Goal: Complete application form

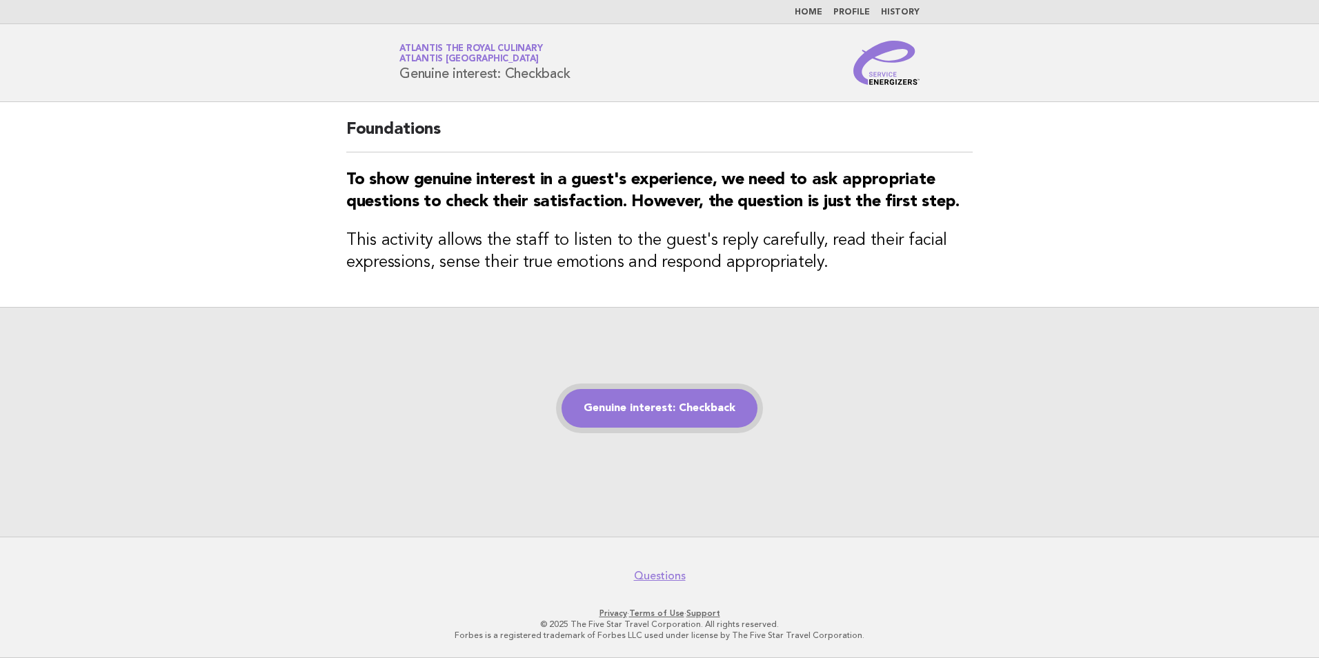
click at [667, 420] on link "Genuine interest: Checkback" at bounding box center [659, 408] width 196 height 39
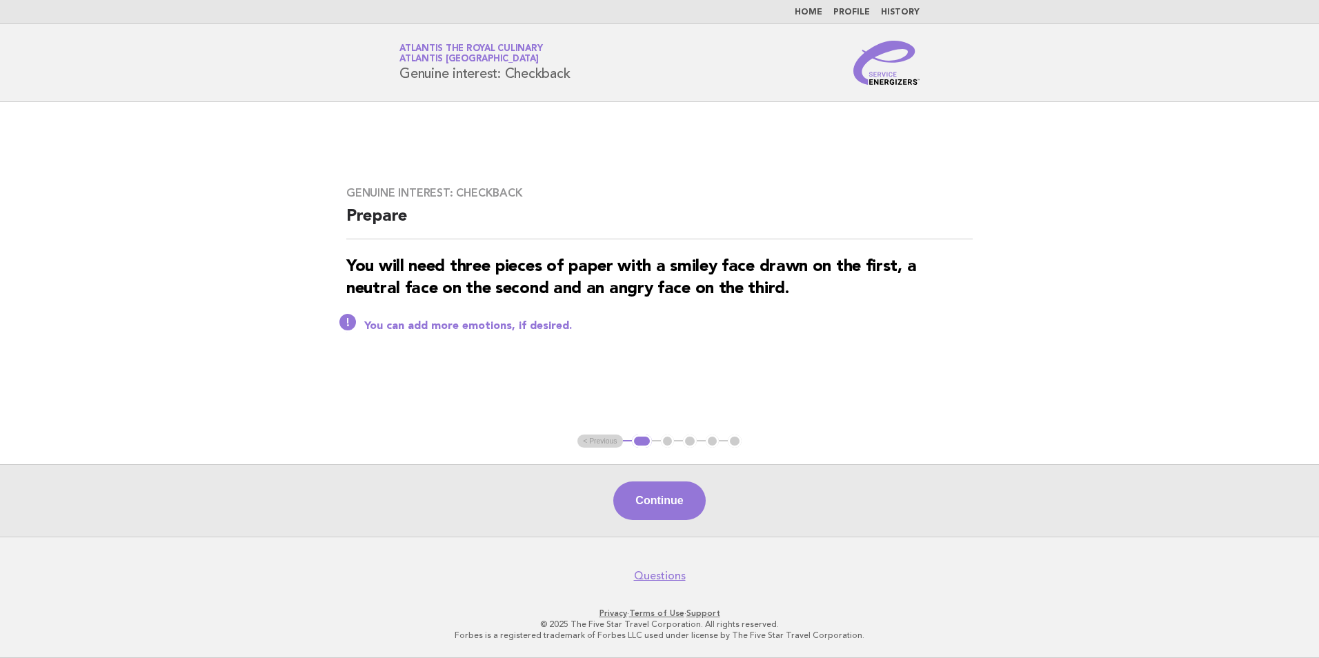
click at [652, 523] on div "Continue" at bounding box center [659, 500] width 1319 height 72
click at [664, 506] on button "Continue" at bounding box center [659, 500] width 92 height 39
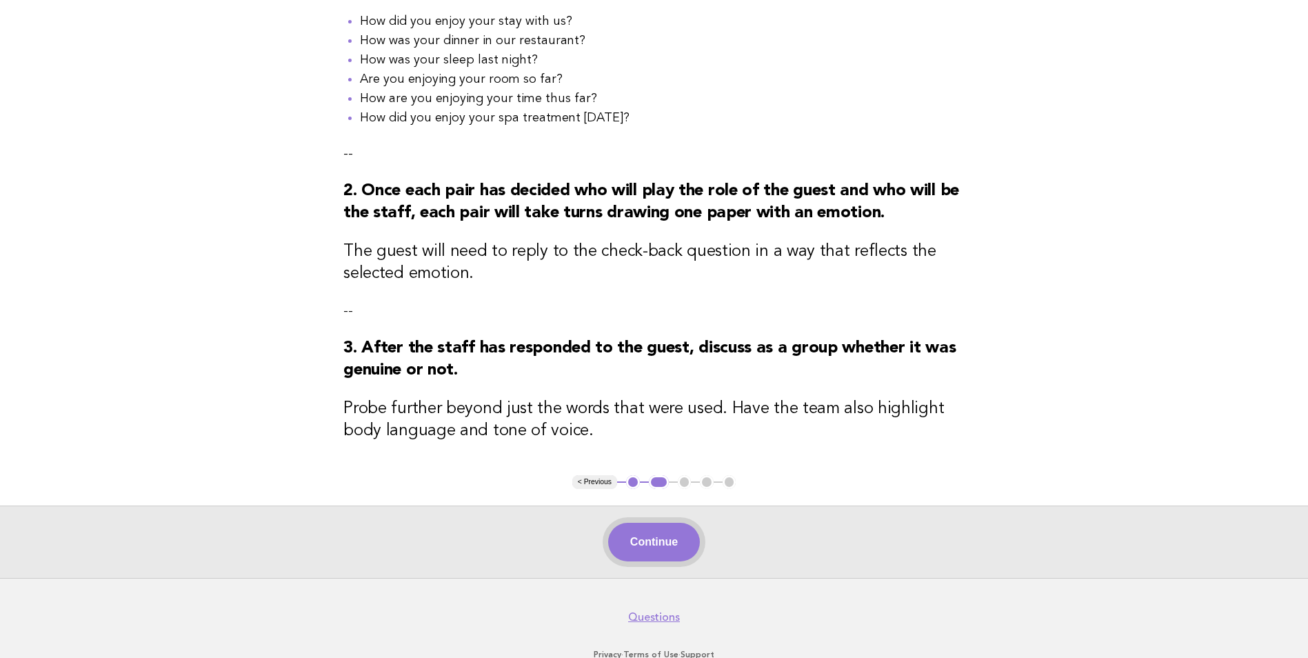
click at [676, 534] on button "Continue" at bounding box center [654, 542] width 92 height 39
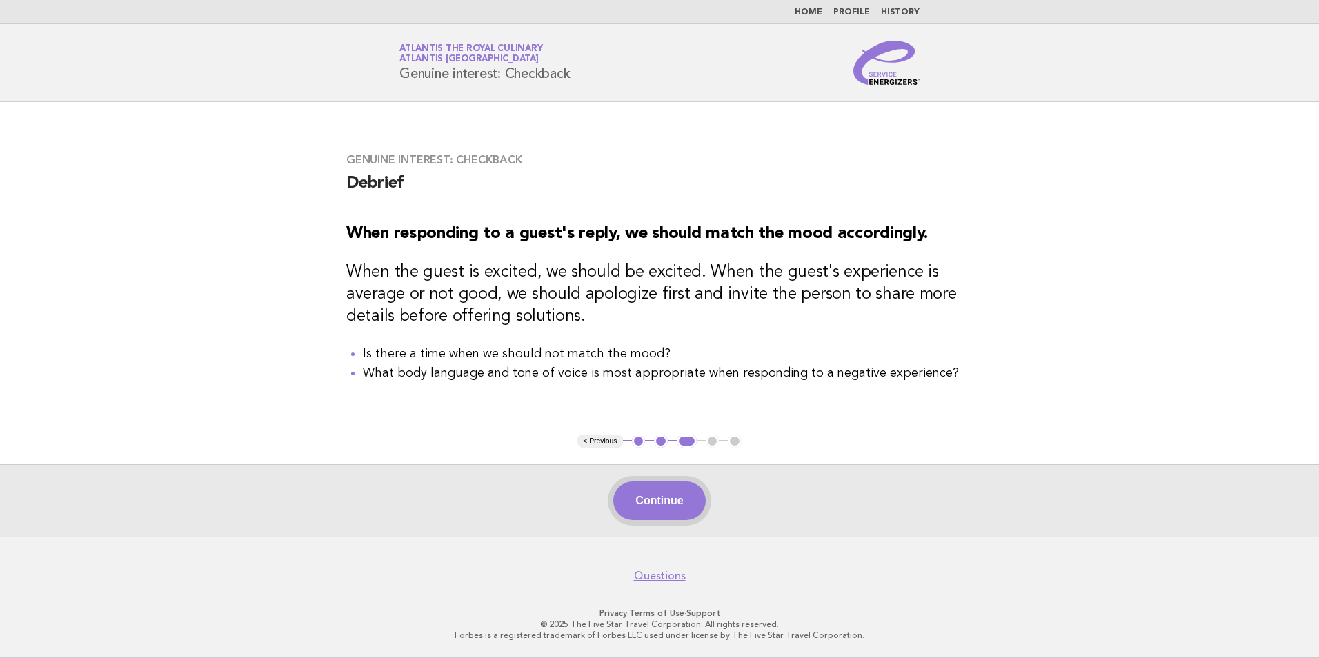
click at [665, 513] on button "Continue" at bounding box center [659, 500] width 92 height 39
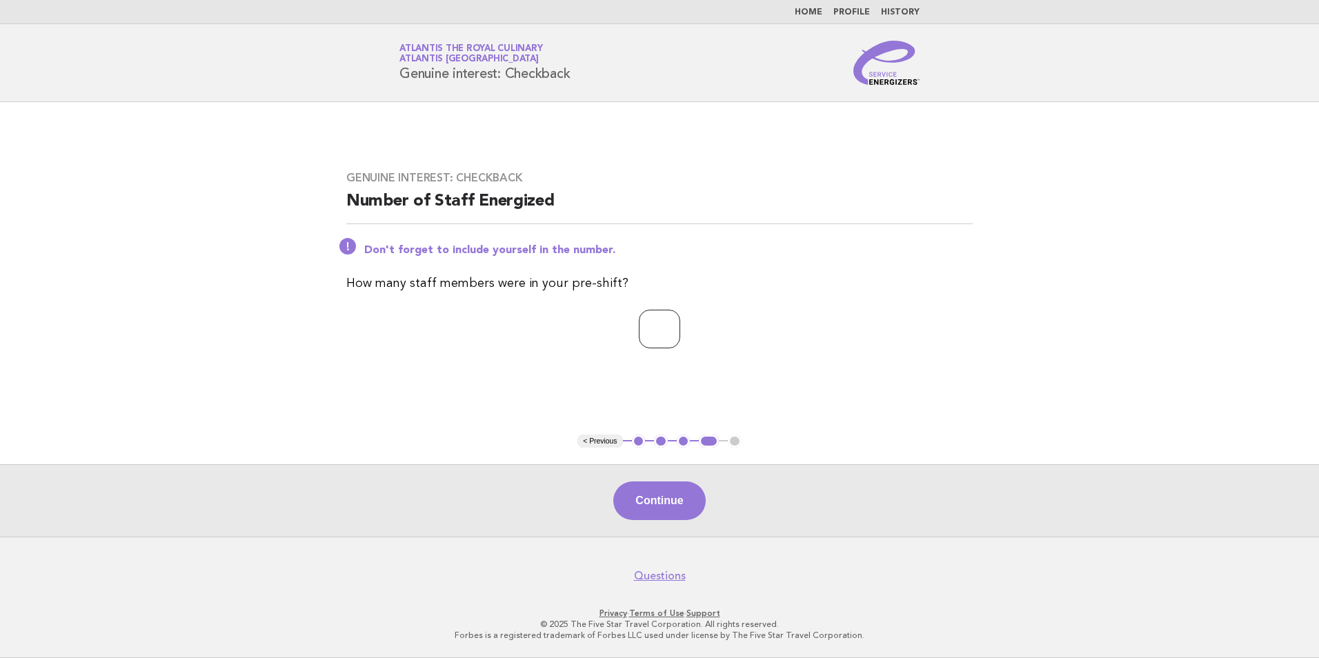
click at [680, 328] on input "*" at bounding box center [659, 329] width 41 height 39
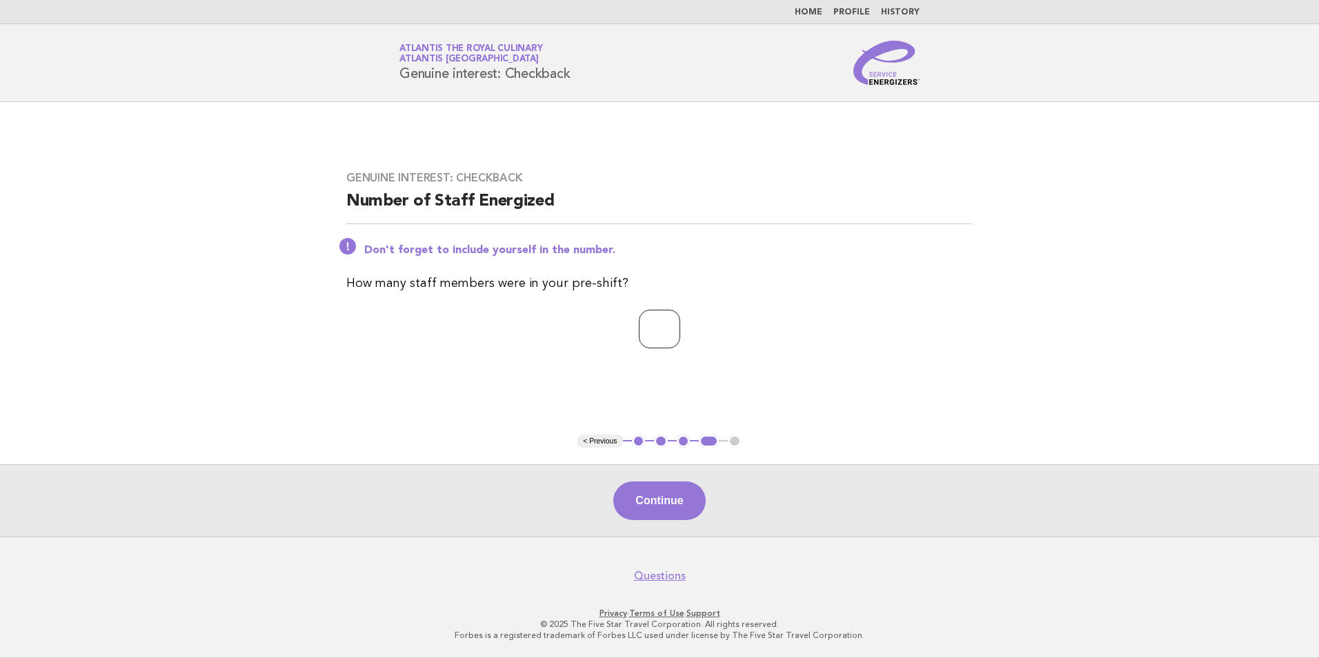
type input "*"
click at [680, 328] on input "*" at bounding box center [659, 329] width 41 height 39
click at [667, 514] on button "Continue" at bounding box center [659, 500] width 92 height 39
